Goal: Task Accomplishment & Management: Manage account settings

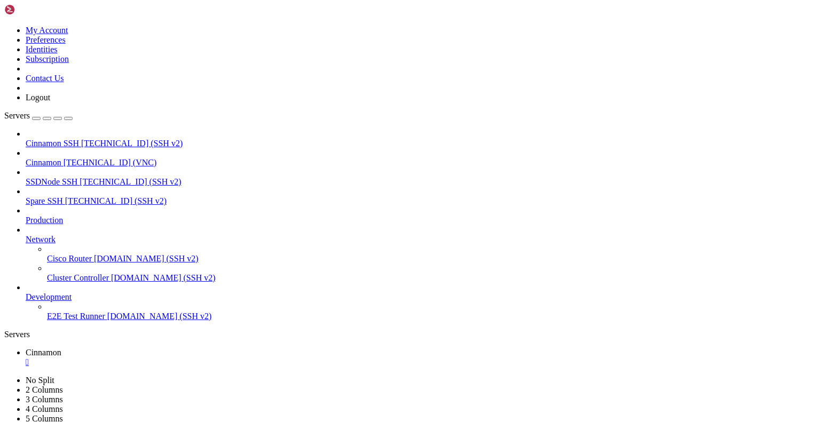
click at [194, 357] on div "" at bounding box center [421, 362] width 790 height 10
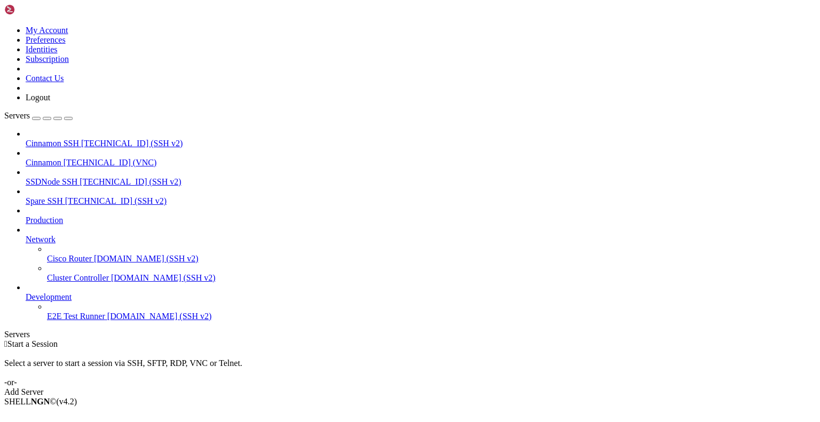
click at [4, 26] on icon at bounding box center [4, 26] width 0 height 0
click at [50, 102] on link "Logout" at bounding box center [38, 97] width 25 height 9
